Goal: Navigation & Orientation: Find specific page/section

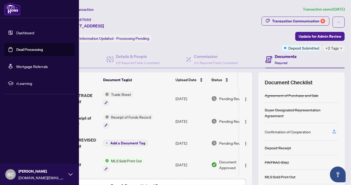
scroll to position [65, 0]
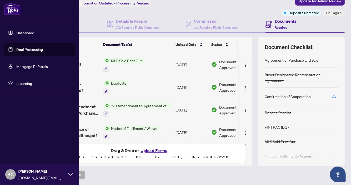
click at [27, 32] on link "Dashboard" at bounding box center [25, 32] width 18 height 5
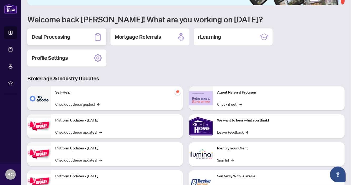
click at [58, 35] on h2 "Deal Processing" at bounding box center [51, 36] width 39 height 7
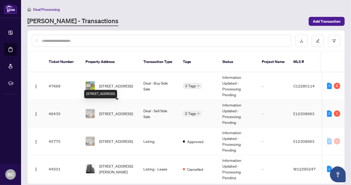
click at [127, 111] on span "[STREET_ADDRESS]" at bounding box center [116, 114] width 34 height 6
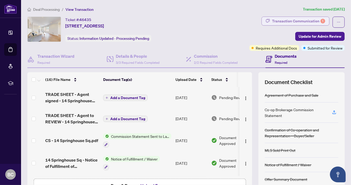
click at [303, 18] on div "Transaction Communication 1" at bounding box center [298, 21] width 53 height 8
